Goal: Information Seeking & Learning: Compare options

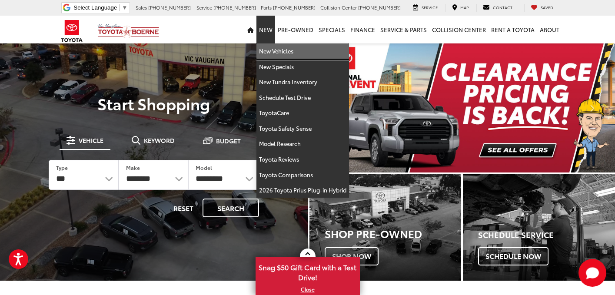
click at [272, 47] on link "New Vehicles" at bounding box center [302, 51] width 93 height 16
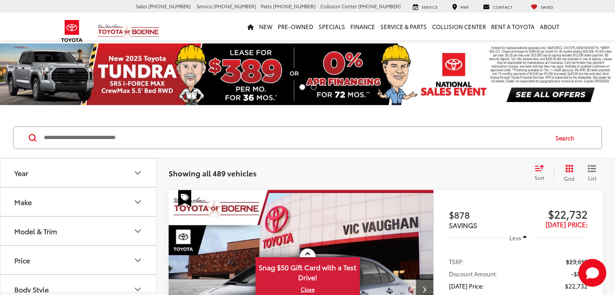
click at [126, 229] on button "Model & Trim" at bounding box center [78, 231] width 156 height 28
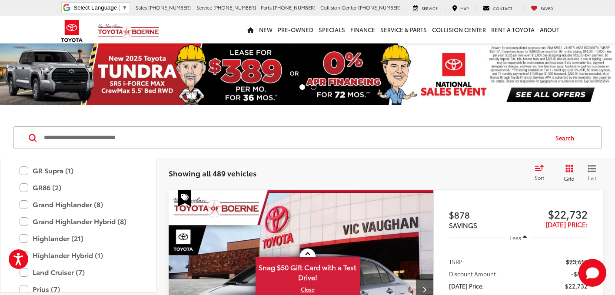
scroll to position [245, 0]
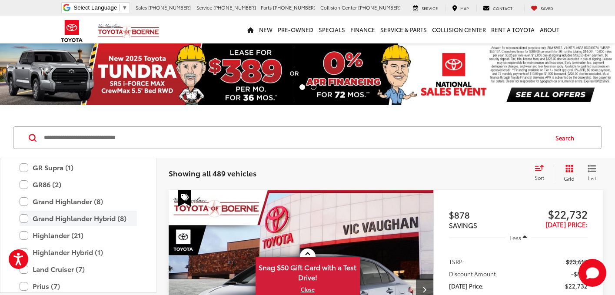
click at [24, 218] on label "Grand Highlander Hybrid (8)" at bounding box center [78, 218] width 117 height 15
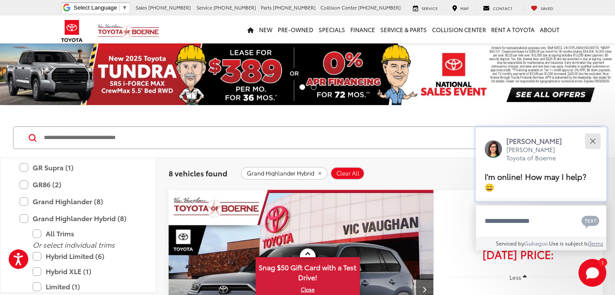
click at [593, 137] on button "Close" at bounding box center [592, 141] width 19 height 19
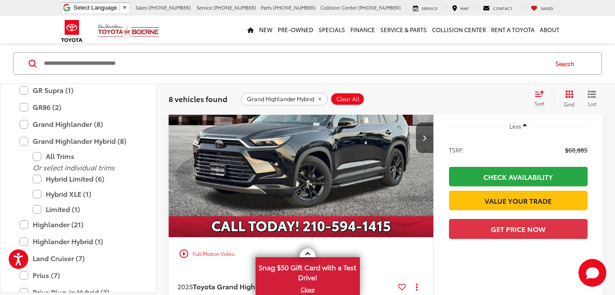
scroll to position [845, 0]
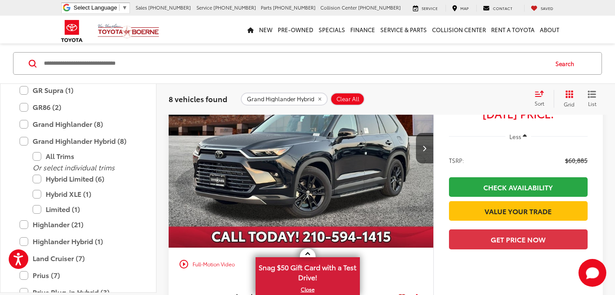
click at [323, 165] on img "2025 Toyota Grand Highlander Hybrid Limited 0" at bounding box center [301, 149] width 266 height 200
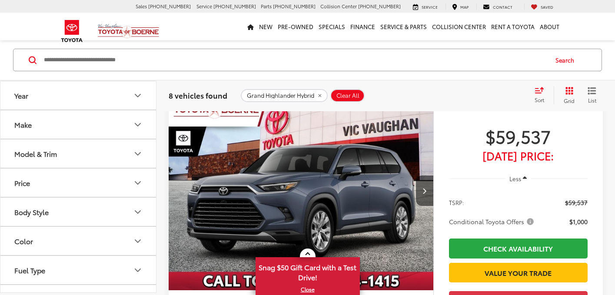
scroll to position [78, 0]
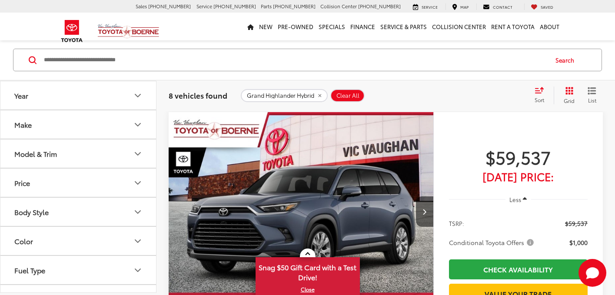
click at [118, 158] on button "Model & Trim" at bounding box center [78, 154] width 156 height 28
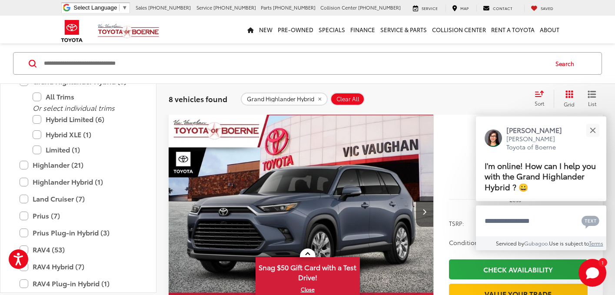
scroll to position [307, 0]
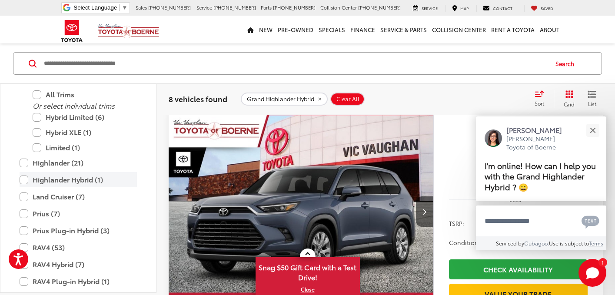
click at [23, 184] on label "Highlander Hybrid (1)" at bounding box center [78, 179] width 117 height 15
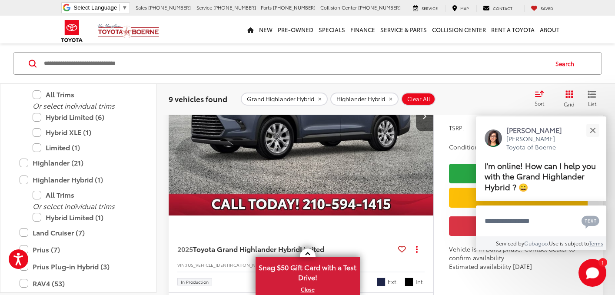
scroll to position [2610, 0]
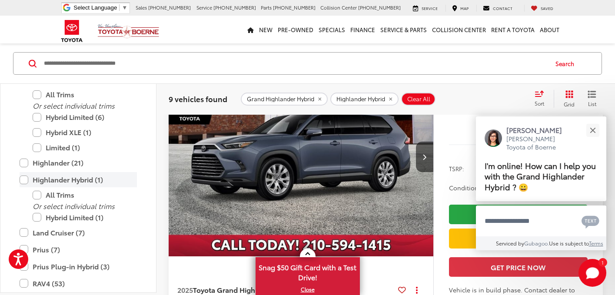
click at [27, 180] on label "Highlander Hybrid (1)" at bounding box center [78, 179] width 117 height 15
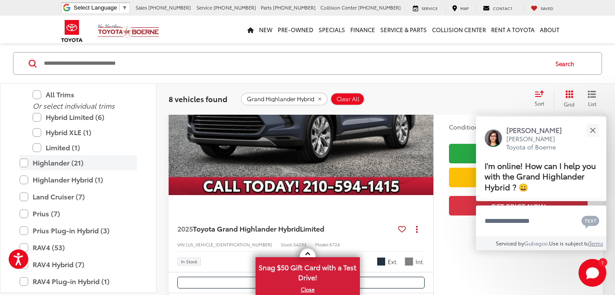
scroll to position [75, 0]
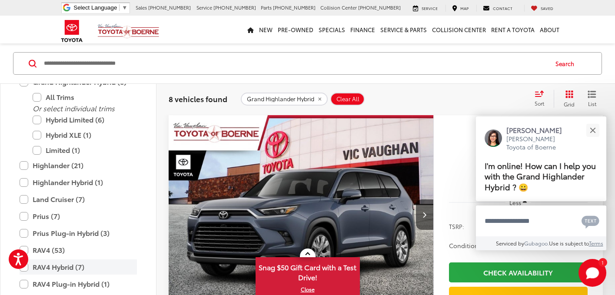
click at [56, 270] on label "RAV4 Hybrid (7)" at bounding box center [78, 267] width 117 height 15
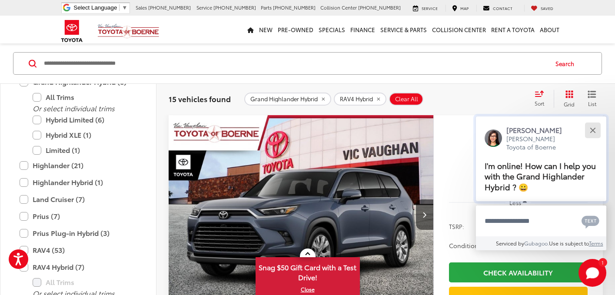
click at [589, 135] on button "Close" at bounding box center [592, 130] width 19 height 19
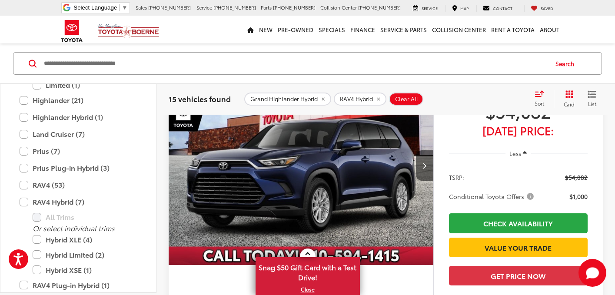
scroll to position [372, 0]
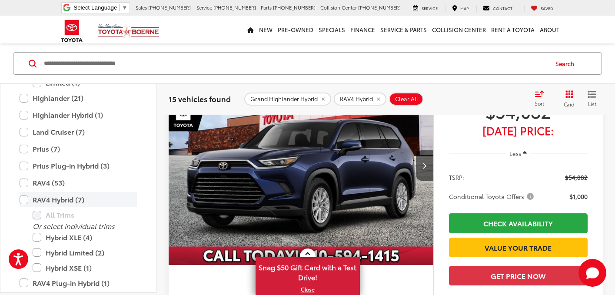
click at [25, 198] on label "RAV4 Hybrid (7)" at bounding box center [78, 199] width 117 height 15
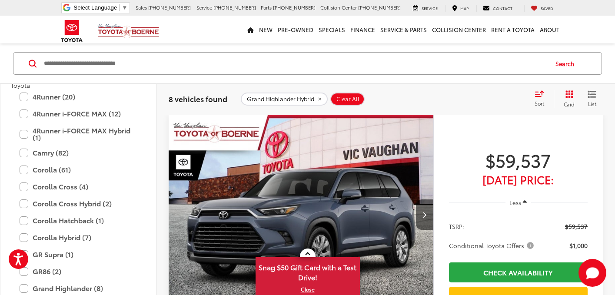
scroll to position [74, 0]
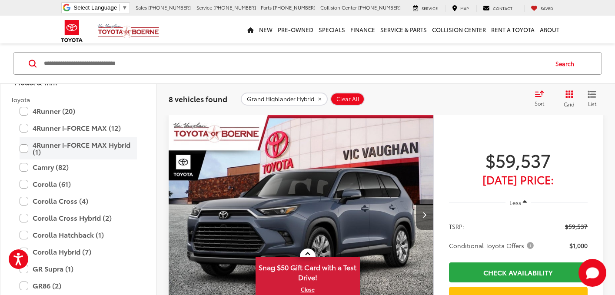
click at [94, 145] on label "4Runner i-FORCE MAX Hybrid (1)" at bounding box center [78, 148] width 117 height 22
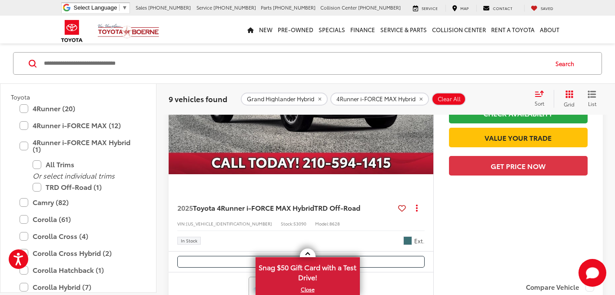
scroll to position [186, 0]
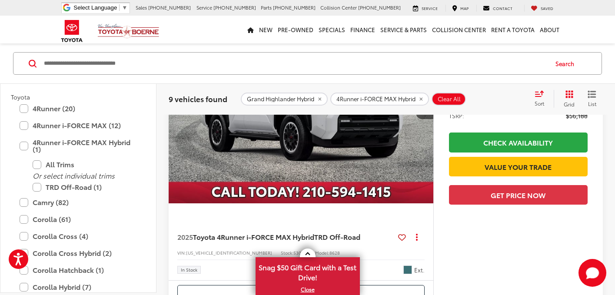
click at [303, 132] on img "2025 Toyota 4Runner i-FORCE MAX Hybrid TRD Off-Road 0" at bounding box center [301, 104] width 266 height 200
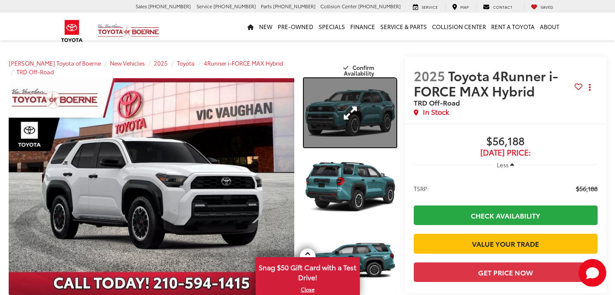
drag, startPoint x: 365, startPoint y: 119, endPoint x: 349, endPoint y: 133, distance: 21.9
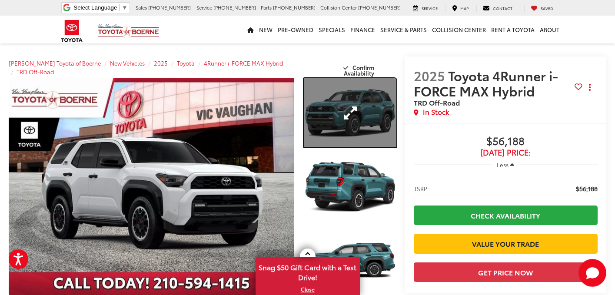
click at [349, 133] on link "Expand Photo 1" at bounding box center [350, 112] width 92 height 69
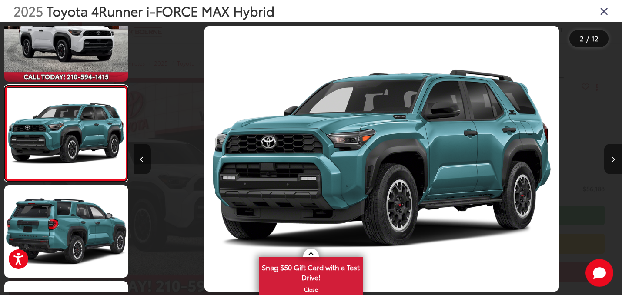
scroll to position [0, 488]
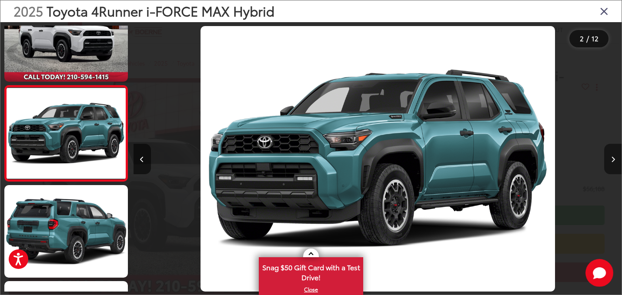
click at [614, 159] on icon "Next image" at bounding box center [613, 159] width 4 height 6
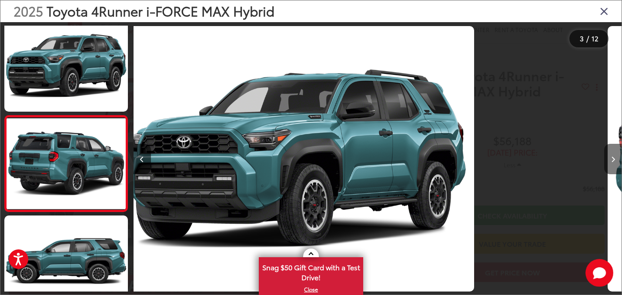
scroll to position [133, 0]
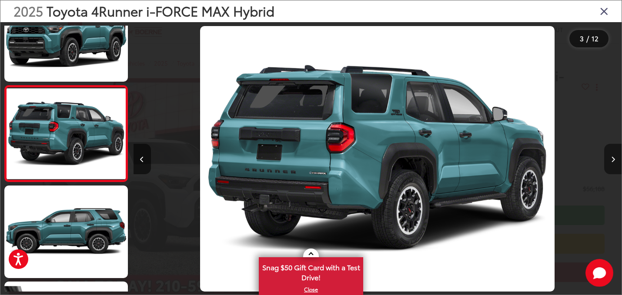
click at [614, 159] on icon "Next image" at bounding box center [613, 159] width 4 height 6
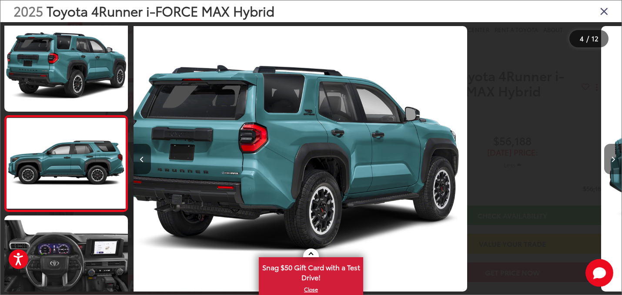
scroll to position [229, 0]
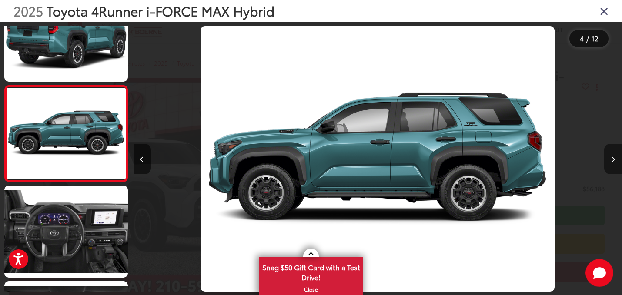
click at [614, 159] on icon "Next image" at bounding box center [613, 159] width 4 height 6
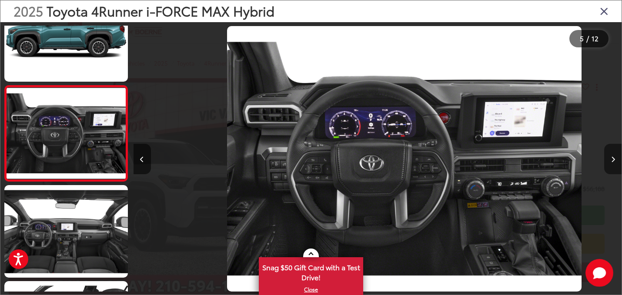
scroll to position [0, 1952]
